Goal: Information Seeking & Learning: Learn about a topic

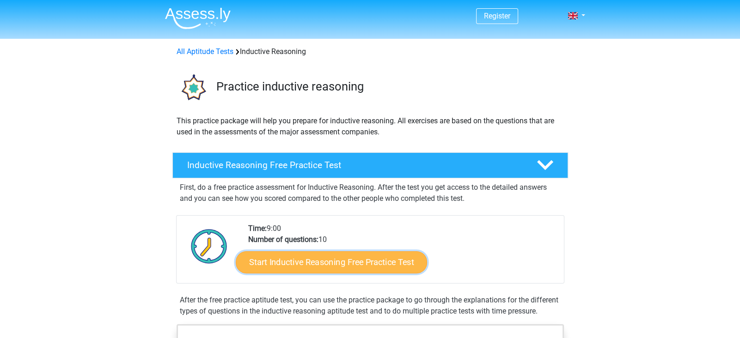
click at [317, 260] on link "Start Inductive Reasoning Free Practice Test" at bounding box center [331, 262] width 191 height 22
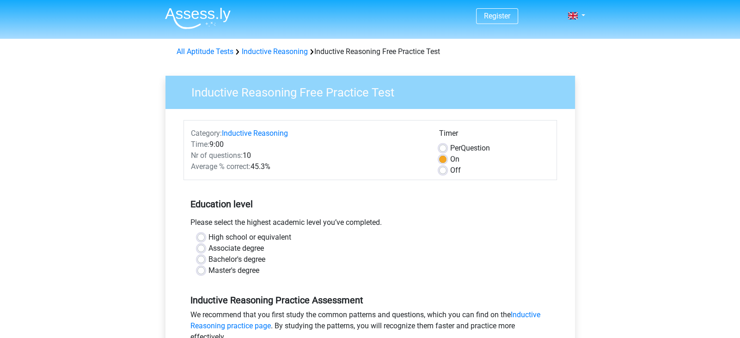
click at [215, 237] on label "High school or equivalent" at bounding box center [249, 237] width 83 height 11
click at [205, 237] on input "High school or equivalent" at bounding box center [200, 236] width 7 height 9
radio input "true"
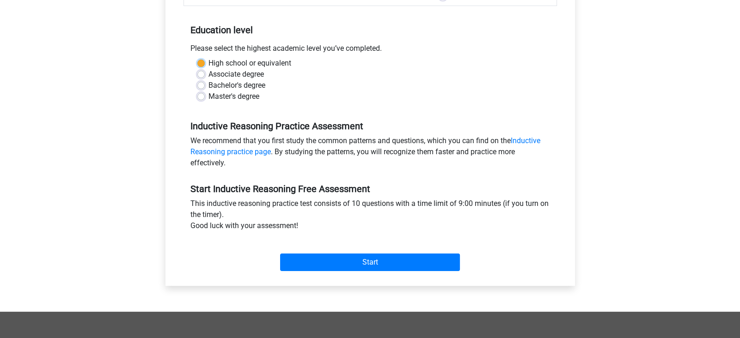
scroll to position [176, 0]
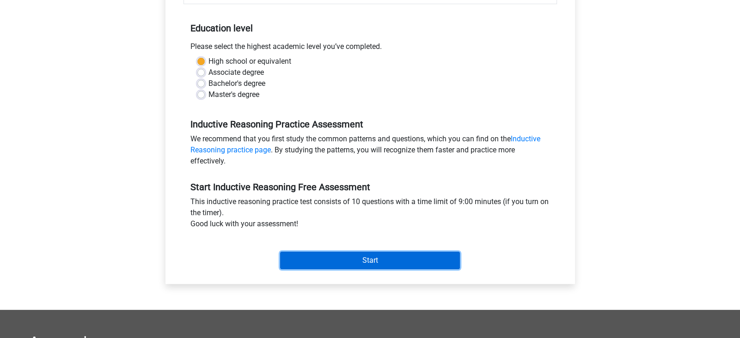
click at [406, 266] on input "Start" at bounding box center [370, 261] width 180 height 18
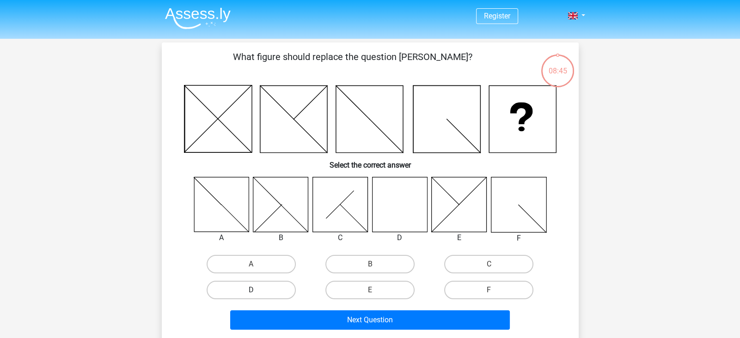
click at [279, 287] on label "D" at bounding box center [251, 290] width 89 height 18
click at [257, 290] on input "D" at bounding box center [254, 293] width 6 height 6
radio input "true"
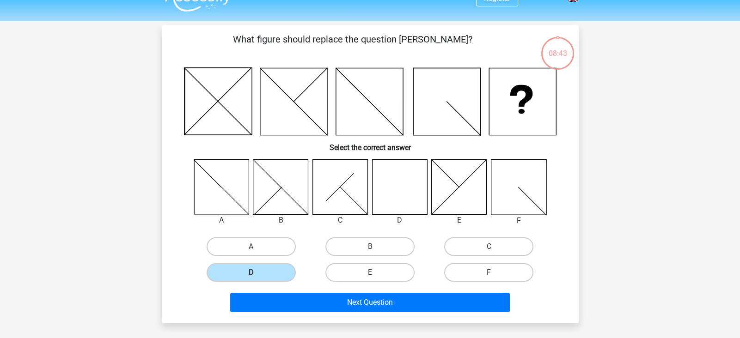
scroll to position [28, 0]
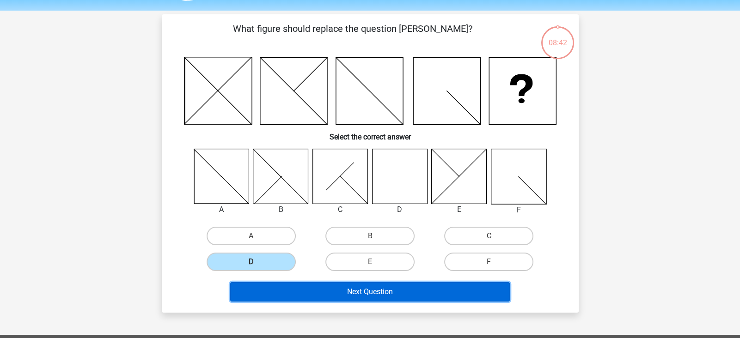
click at [452, 283] on button "Next Question" at bounding box center [370, 291] width 280 height 19
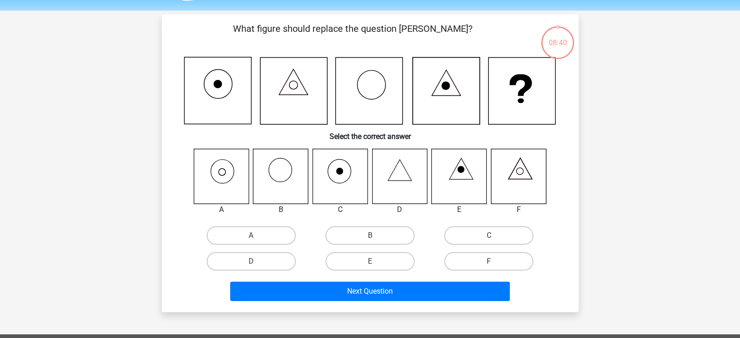
scroll to position [43, 0]
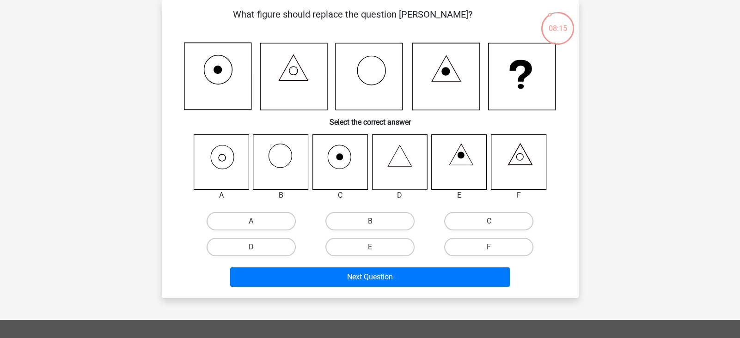
click at [261, 220] on label "A" at bounding box center [251, 221] width 89 height 18
click at [257, 221] on input "A" at bounding box center [254, 224] width 6 height 6
radio input "true"
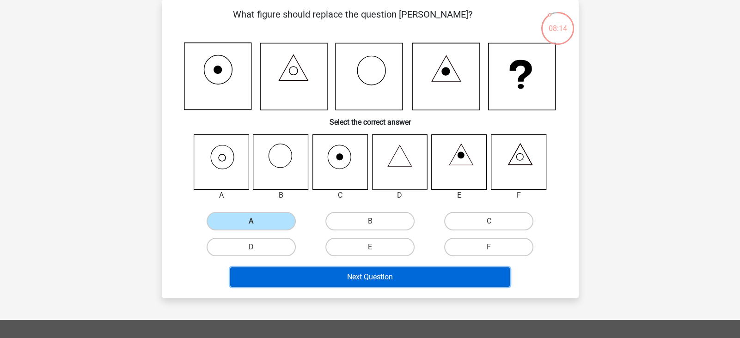
click at [404, 281] on button "Next Question" at bounding box center [370, 277] width 280 height 19
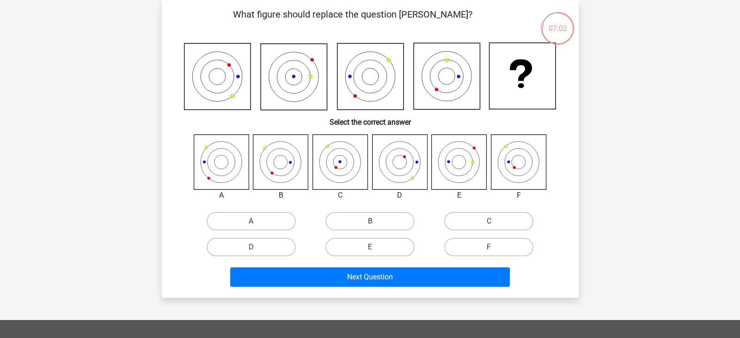
click at [339, 172] on icon at bounding box center [339, 162] width 55 height 55
click at [483, 226] on label "C" at bounding box center [488, 221] width 89 height 18
click at [489, 226] on input "C" at bounding box center [492, 224] width 6 height 6
radio input "true"
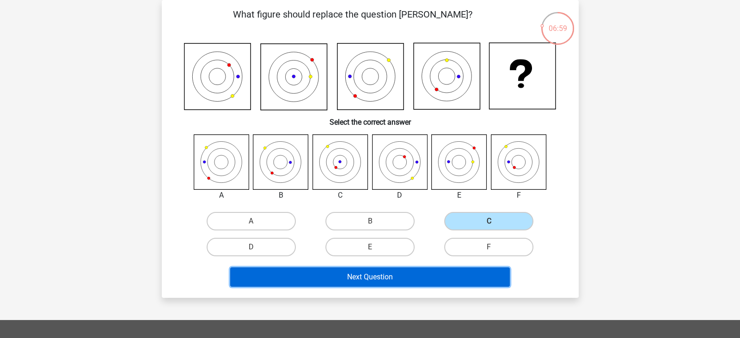
click at [444, 281] on button "Next Question" at bounding box center [370, 277] width 280 height 19
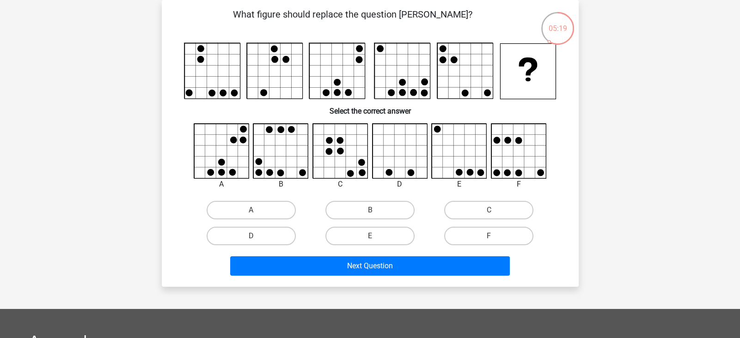
click at [233, 153] on icon at bounding box center [221, 151] width 55 height 55
click at [240, 210] on label "A" at bounding box center [251, 210] width 89 height 18
click at [251, 210] on input "A" at bounding box center [254, 213] width 6 height 6
radio input "true"
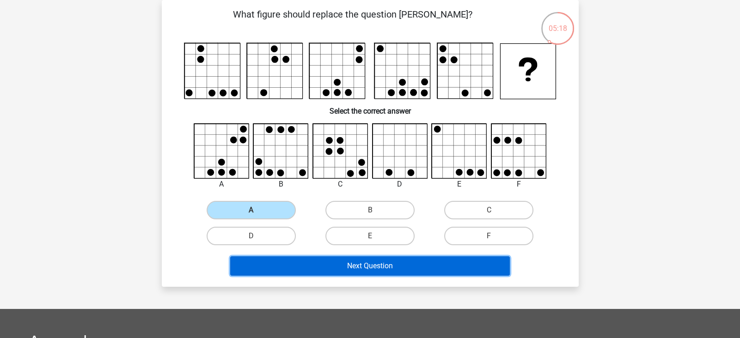
click at [332, 268] on button "Next Question" at bounding box center [370, 266] width 280 height 19
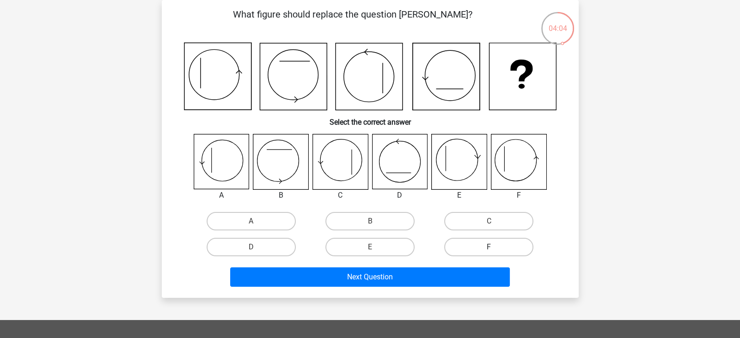
click at [508, 250] on label "F" at bounding box center [488, 247] width 89 height 18
click at [495, 250] on input "F" at bounding box center [492, 250] width 6 height 6
radio input "true"
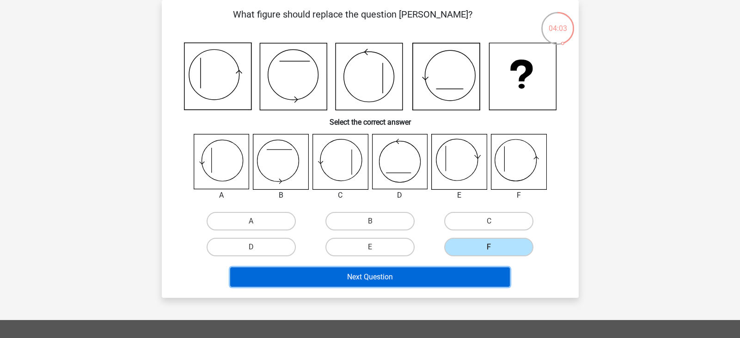
click at [468, 280] on button "Next Question" at bounding box center [370, 277] width 280 height 19
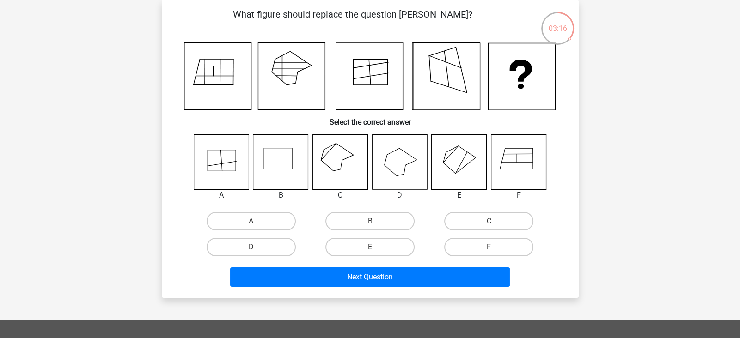
click at [389, 162] on icon at bounding box center [399, 162] width 55 height 55
click at [242, 244] on label "D" at bounding box center [251, 247] width 89 height 18
click at [251, 247] on input "D" at bounding box center [254, 250] width 6 height 6
radio input "true"
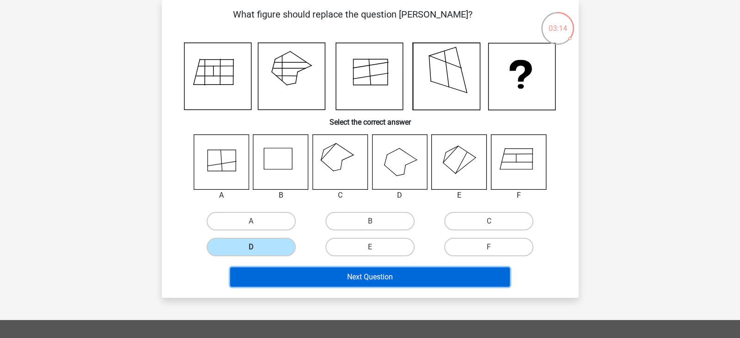
click at [297, 274] on button "Next Question" at bounding box center [370, 277] width 280 height 19
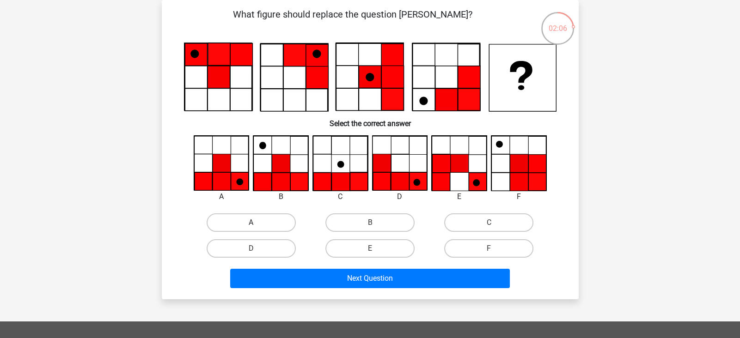
click at [217, 219] on label "A" at bounding box center [251, 223] width 89 height 18
click at [251, 223] on input "A" at bounding box center [254, 226] width 6 height 6
radio input "true"
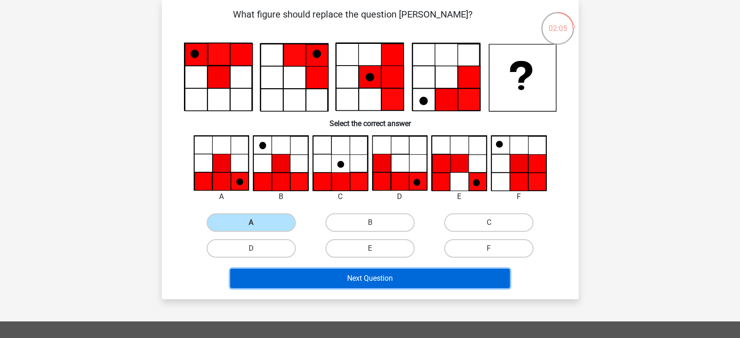
click at [346, 281] on button "Next Question" at bounding box center [370, 278] width 280 height 19
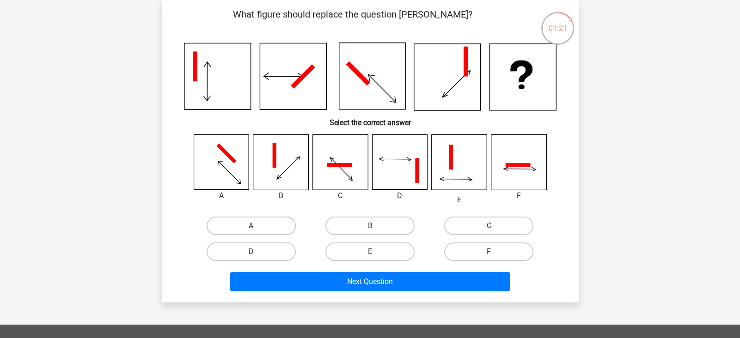
click at [254, 254] on input "D" at bounding box center [254, 255] width 6 height 6
radio input "true"
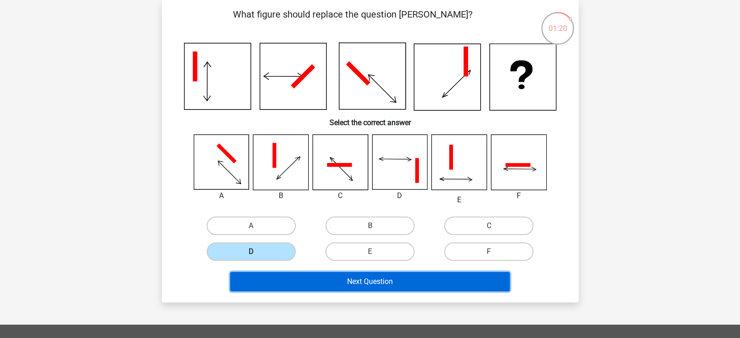
click at [319, 285] on button "Next Question" at bounding box center [370, 281] width 280 height 19
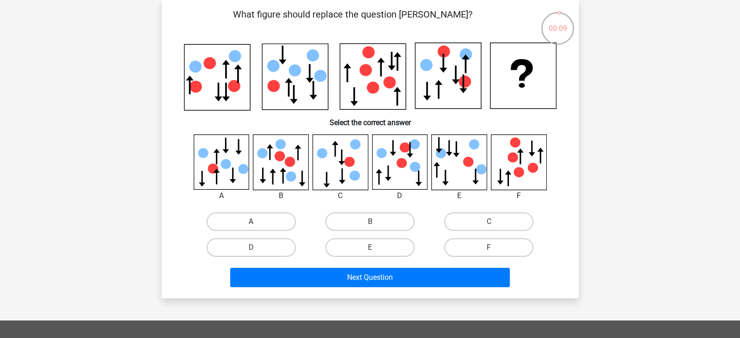
click at [225, 216] on label "A" at bounding box center [251, 222] width 89 height 18
click at [251, 222] on input "A" at bounding box center [254, 225] width 6 height 6
radio input "true"
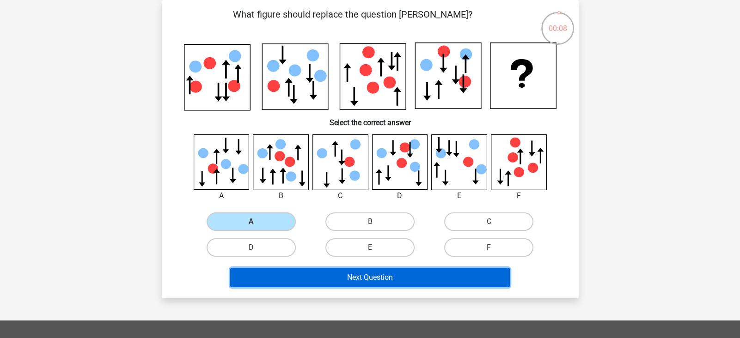
click at [380, 278] on button "Next Question" at bounding box center [370, 277] width 280 height 19
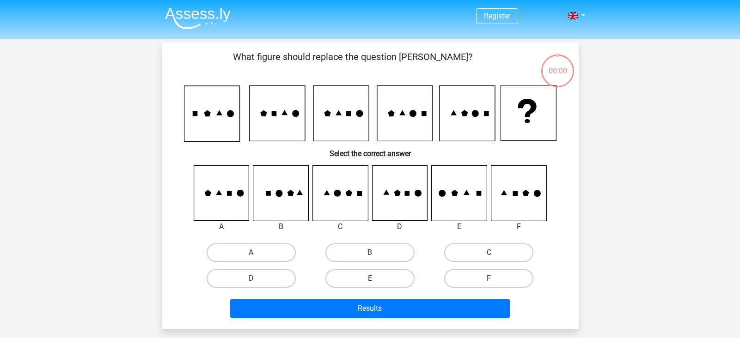
scroll to position [43, 0]
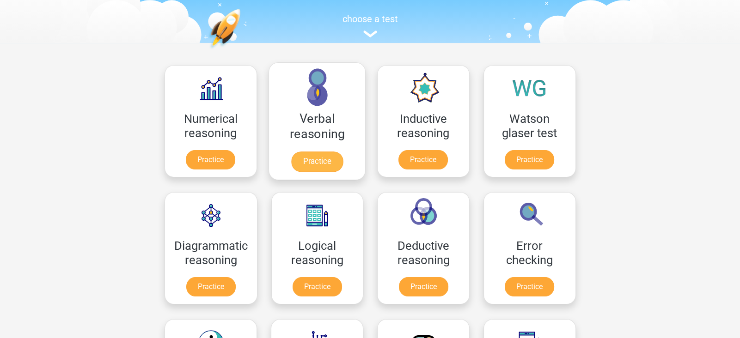
scroll to position [91, 0]
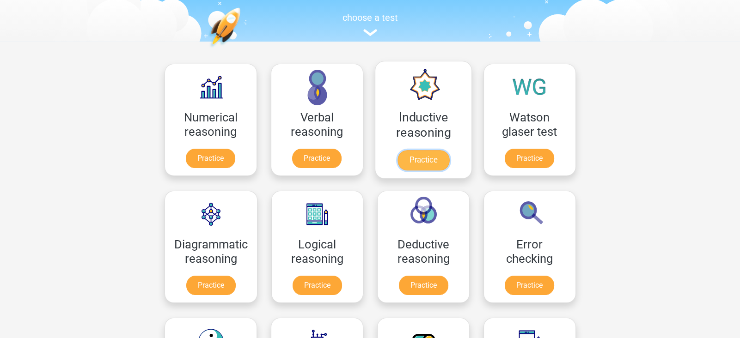
click at [449, 158] on link "Practice" at bounding box center [423, 160] width 52 height 20
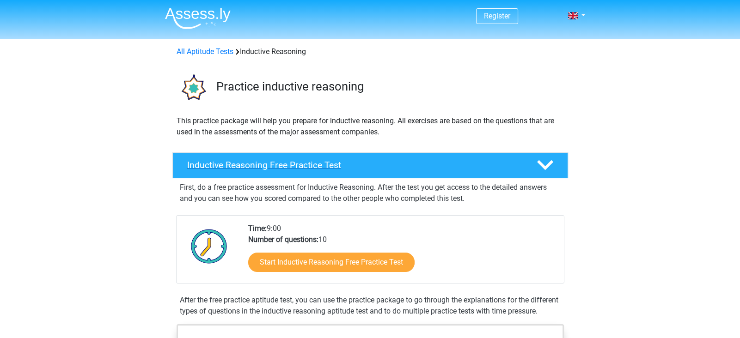
click at [319, 164] on h4 "Inductive Reasoning Free Practice Test" at bounding box center [354, 165] width 335 height 11
